Goal: Obtain resource: Download file/media

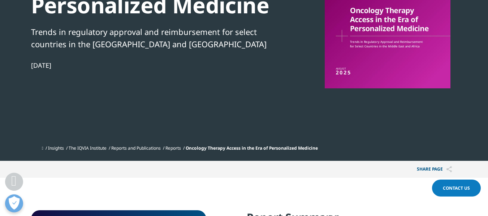
scroll to position [253, 0]
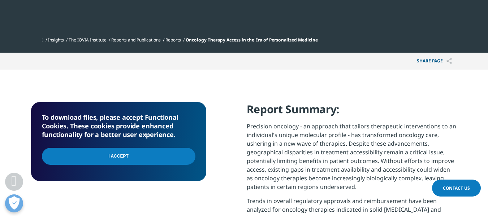
click at [120, 157] on input "I Accept" at bounding box center [118, 156] width 153 height 17
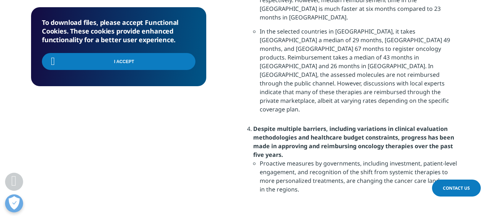
scroll to position [975, 0]
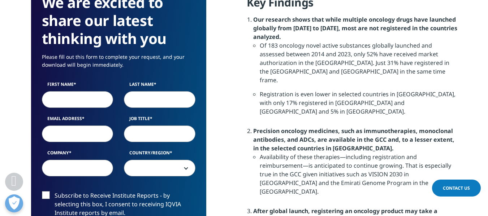
scroll to position [650, 0]
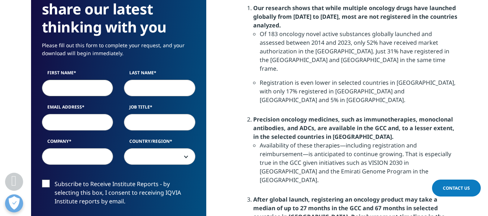
click at [73, 88] on input "First Name" at bounding box center [77, 88] width 71 height 17
type input "PHILIPPE"
type input "THIERY"
type input "philippethiery.fr@gmail.com"
type input "C4I Consulting"
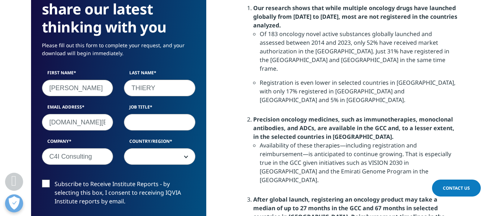
select select "[GEOGRAPHIC_DATA]"
drag, startPoint x: 50, startPoint y: 121, endPoint x: 176, endPoint y: 118, distance: 126.1
click at [176, 118] on div "First Name PHILIPPE Last Name THIERY Email Address philippethiery.fr@gmail.com …" at bounding box center [118, 121] width 164 height 103
type input "c4iconsult@gmail.com"
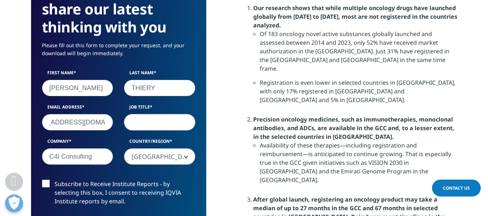
scroll to position [0, 9]
click at [160, 123] on input "Job Title" at bounding box center [159, 122] width 71 height 17
type input "Founder and President"
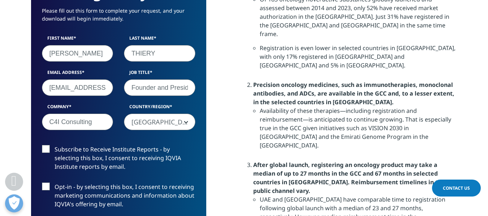
scroll to position [758, 0]
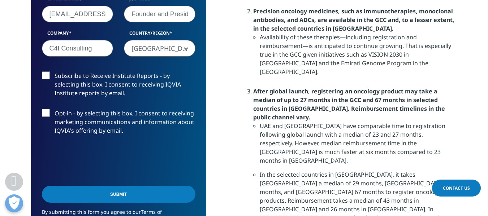
click at [46, 74] on label "Subscribe to Receive Institute Reports - by selecting this box, I consent to re…" at bounding box center [118, 86] width 153 height 30
click at [55, 71] on input "Subscribe to Receive Institute Reports - by selecting this box, I consent to re…" at bounding box center [55, 71] width 0 height 0
click at [43, 109] on label "Opt-in - by selecting this box, I consent to receiving marketing communications…" at bounding box center [118, 124] width 153 height 30
click at [55, 109] on input "Opt-in - by selecting this box, I consent to receiving marketing communications…" at bounding box center [55, 109] width 0 height 0
click at [127, 195] on input "Submit" at bounding box center [118, 194] width 153 height 17
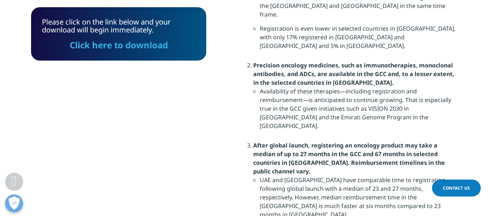
scroll to position [53, 175]
click at [131, 47] on link "Click here to download" at bounding box center [119, 45] width 98 height 12
